Goal: Check status

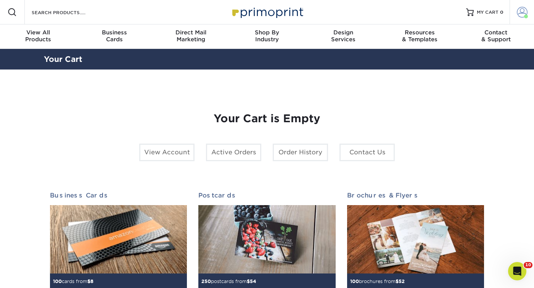
click at [521, 14] on span at bounding box center [522, 12] width 11 height 11
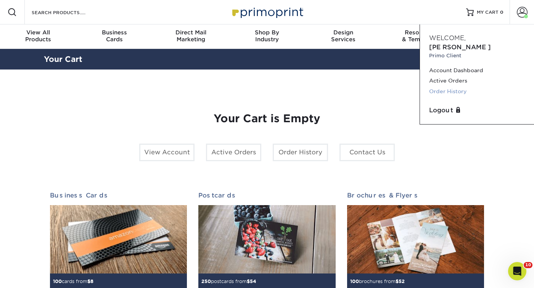
click at [452, 86] on link "Order History" at bounding box center [477, 91] width 96 height 10
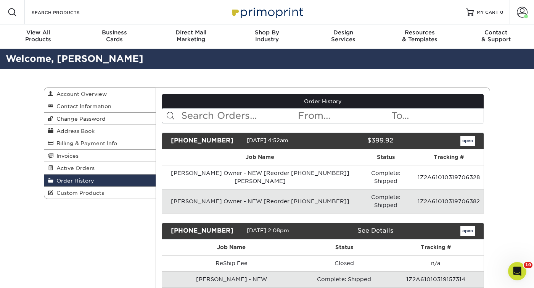
click at [249, 115] on input "text" at bounding box center [239, 115] width 117 height 15
type input "jaz"
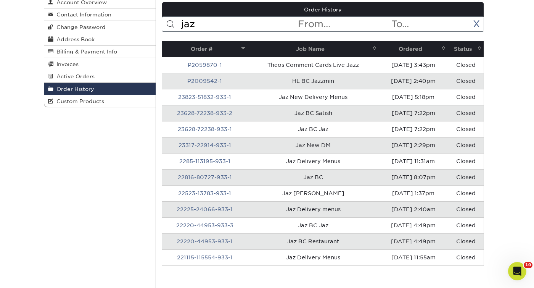
scroll to position [90, 0]
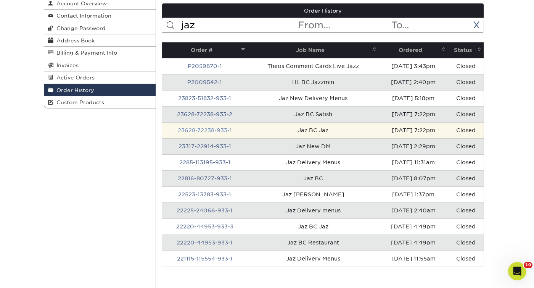
click at [211, 129] on link "23628-72238-933-1" at bounding box center [205, 130] width 54 height 6
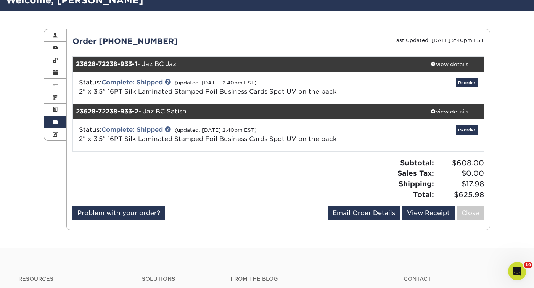
scroll to position [52, 0]
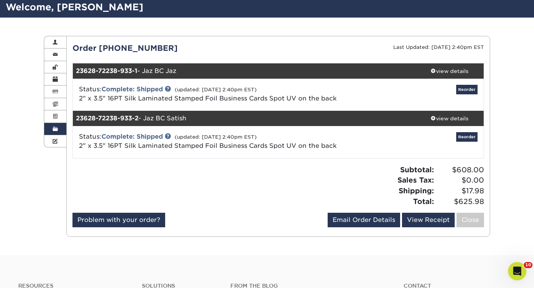
click at [394, 192] on div "Subtotal: $608.00 Sales Tax: $0.00 Shipping: $17.98 Total: $625.98" at bounding box center [384, 186] width 212 height 42
click at [447, 68] on div "view details" at bounding box center [449, 71] width 69 height 8
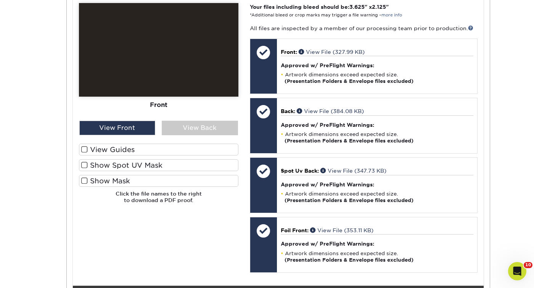
scroll to position [350, 0]
